Goal: Check status: Check status

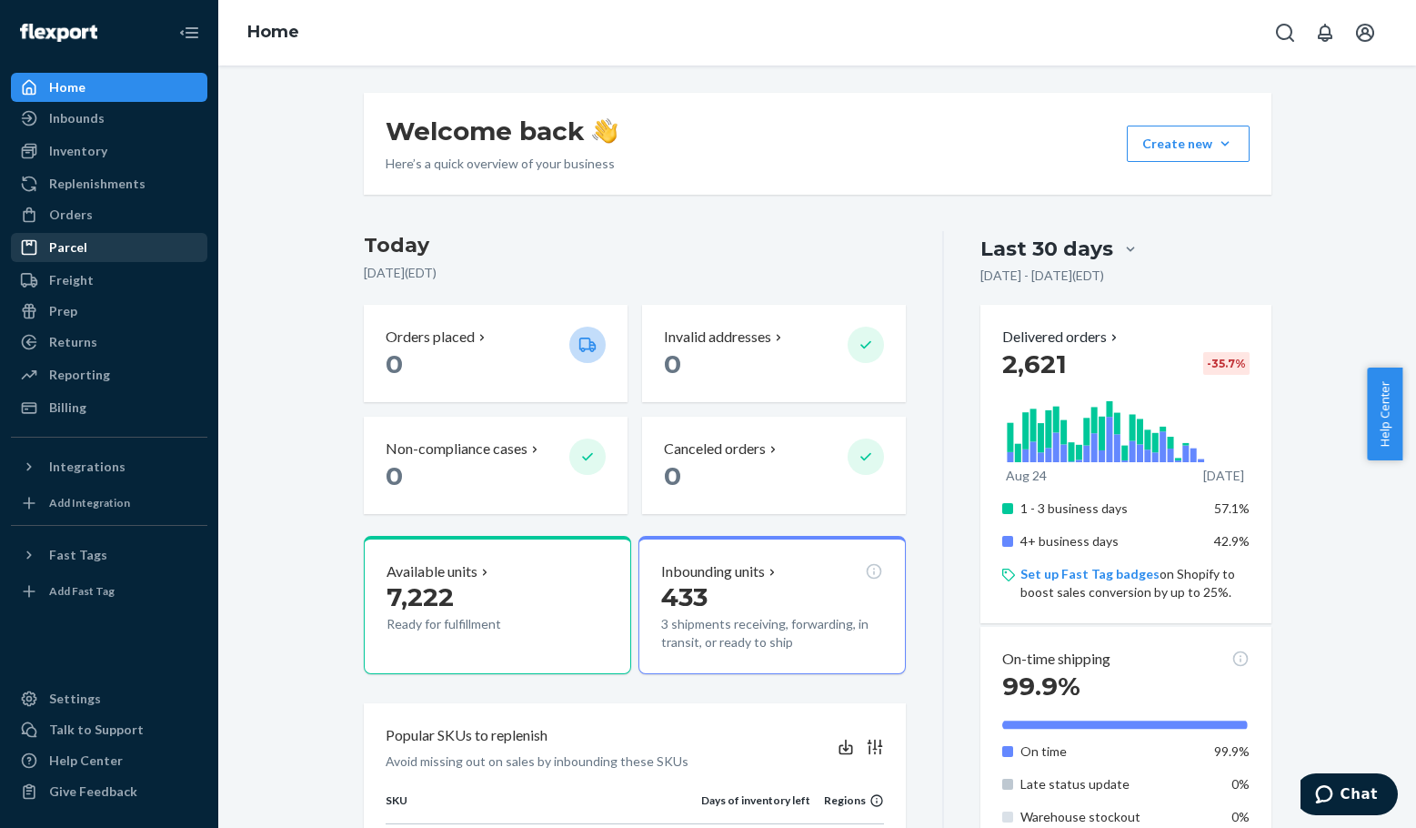
drag, startPoint x: 60, startPoint y: 219, endPoint x: 194, endPoint y: 234, distance: 134.5
click at [60, 219] on div "Orders" at bounding box center [71, 215] width 44 height 18
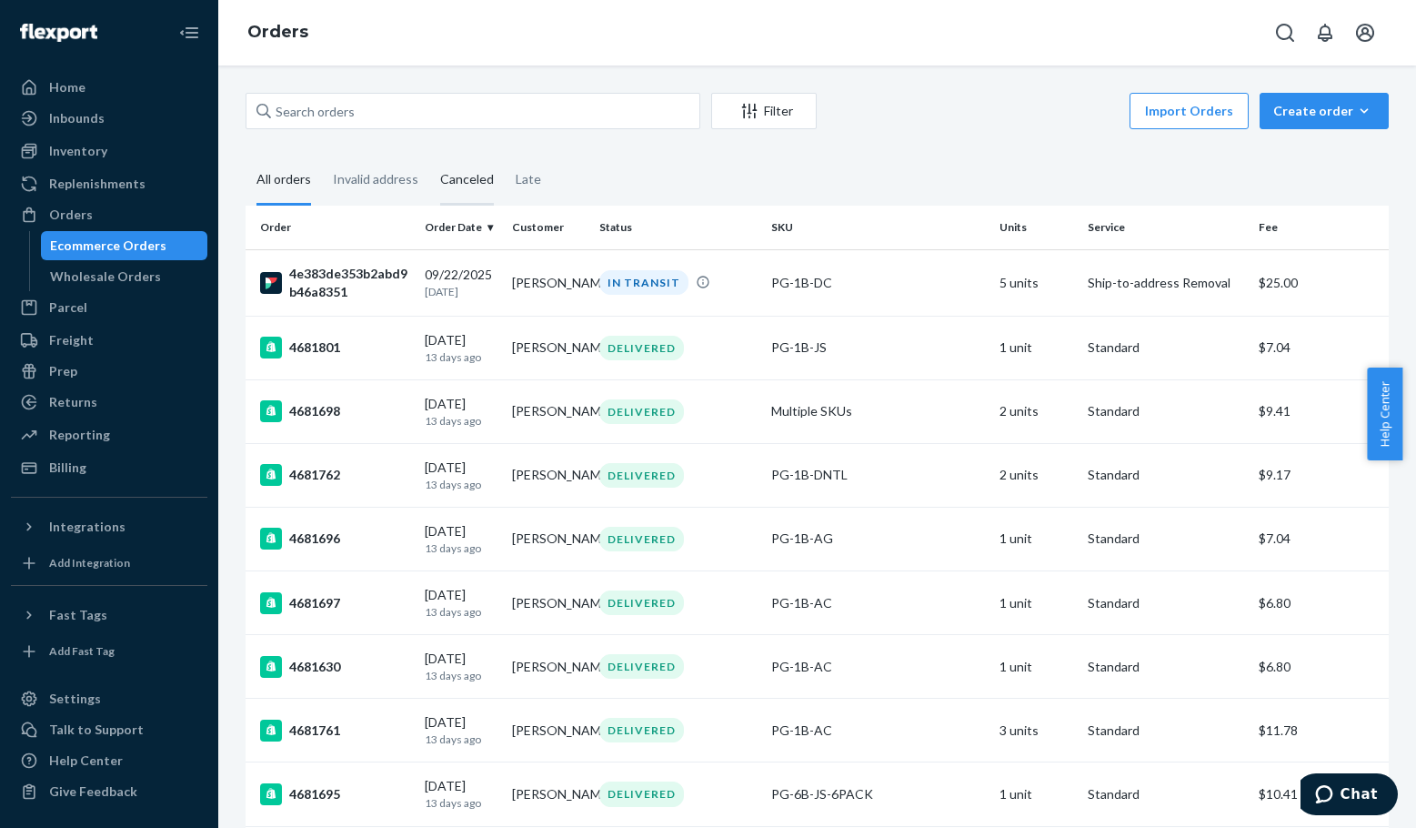
click at [472, 185] on div "Canceled" at bounding box center [467, 181] width 54 height 50
click at [429, 156] on input "Canceled" at bounding box center [429, 156] width 0 height 0
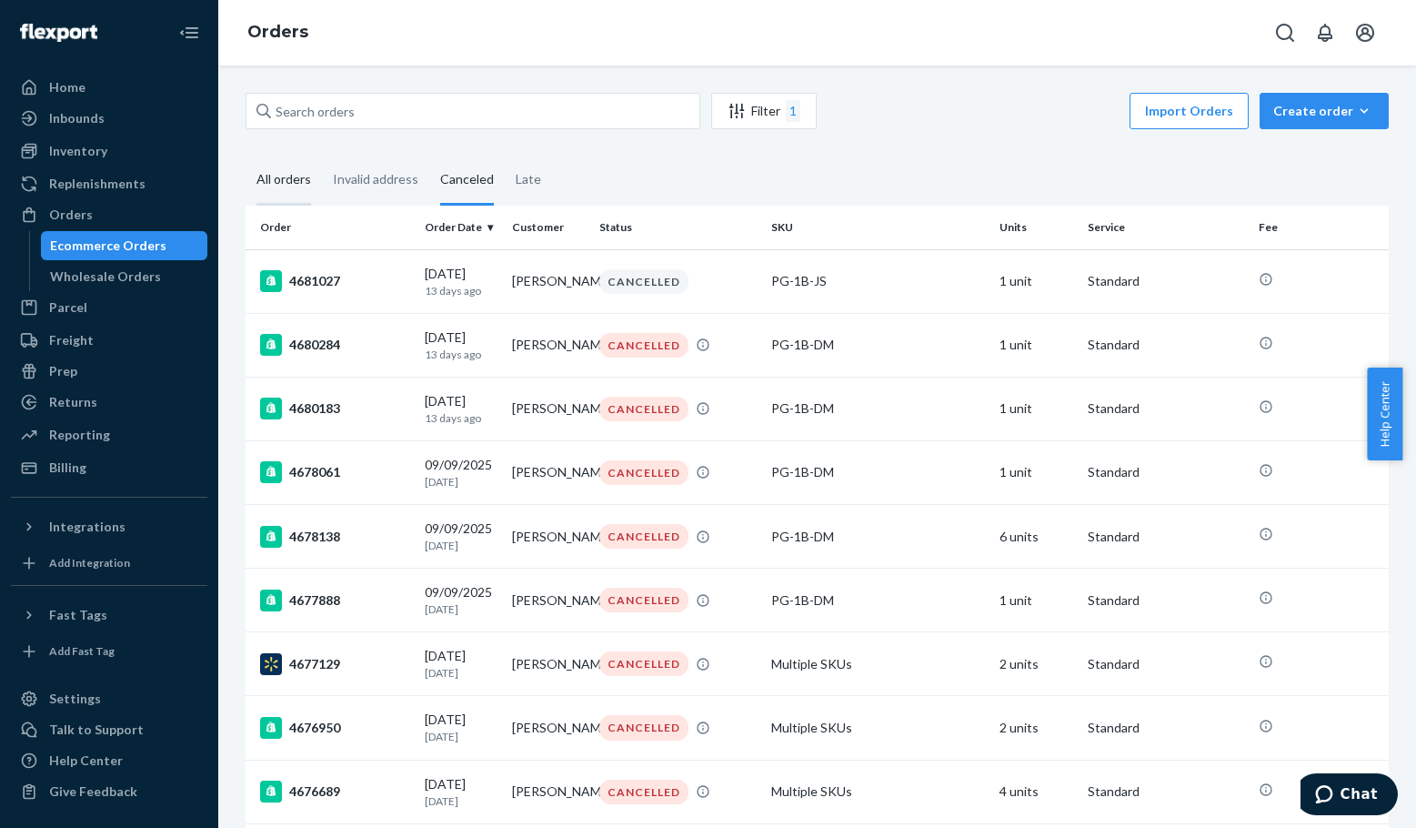
click at [287, 173] on div "All orders" at bounding box center [284, 181] width 55 height 50
click at [246, 156] on input "All orders" at bounding box center [246, 156] width 0 height 0
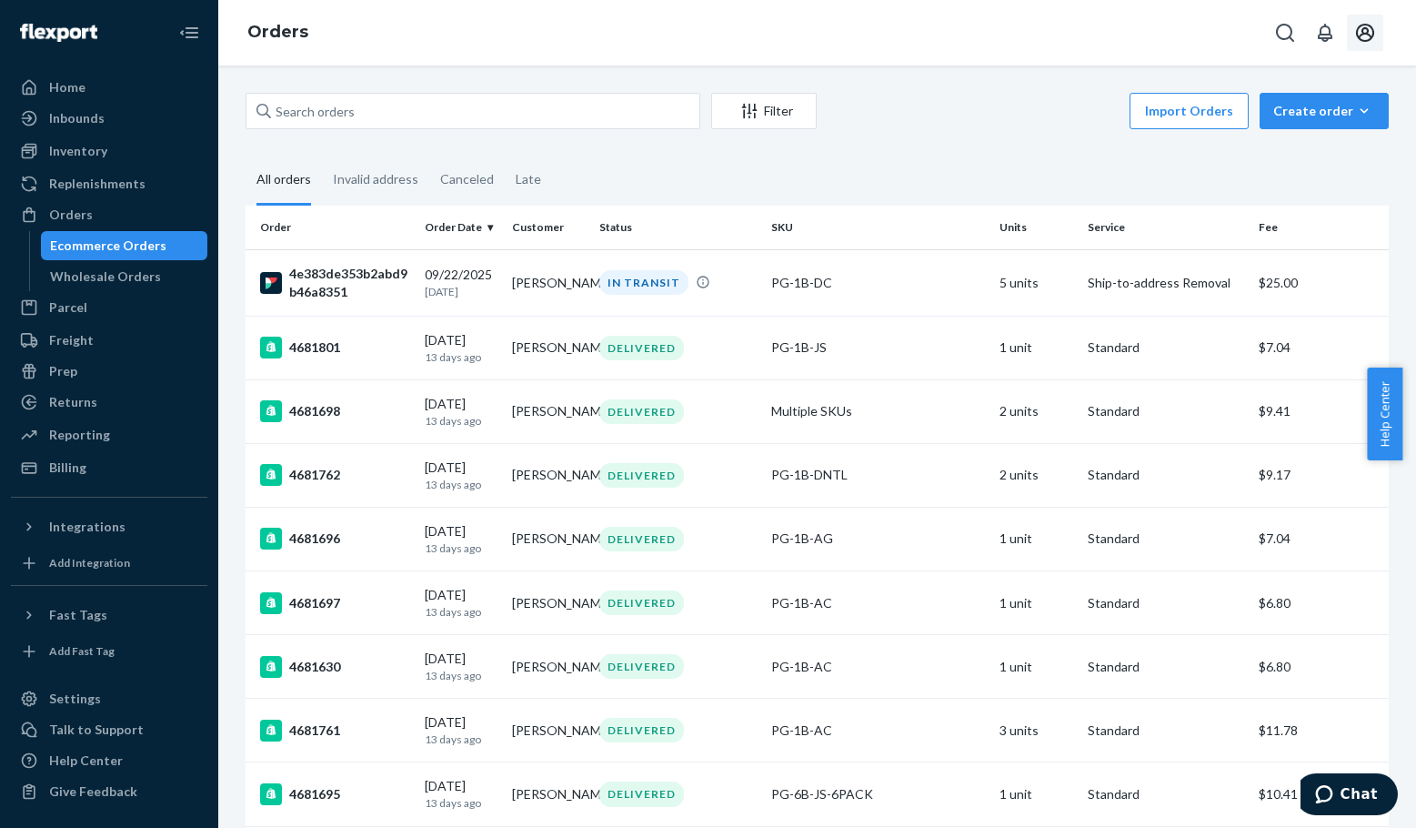
click at [1365, 35] on icon "Open account menu" at bounding box center [1365, 33] width 18 height 18
drag, startPoint x: 1295, startPoint y: 178, endPoint x: 1214, endPoint y: 206, distance: 85.7
click at [1295, 178] on div "Log out" at bounding box center [1322, 195] width 136 height 34
